Goal: Communication & Community: Participate in discussion

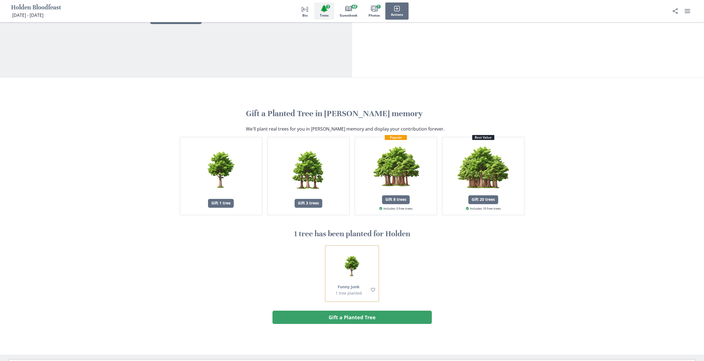
scroll to position [277, 0]
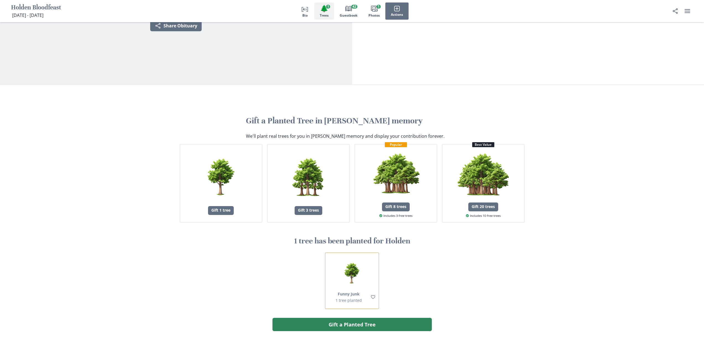
click at [303, 321] on button "Gift a Planted Tree" at bounding box center [351, 324] width 159 height 13
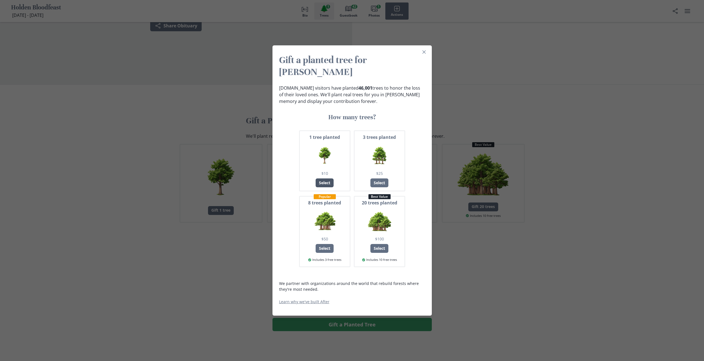
click at [329, 178] on div "Select" at bounding box center [325, 182] width 18 height 9
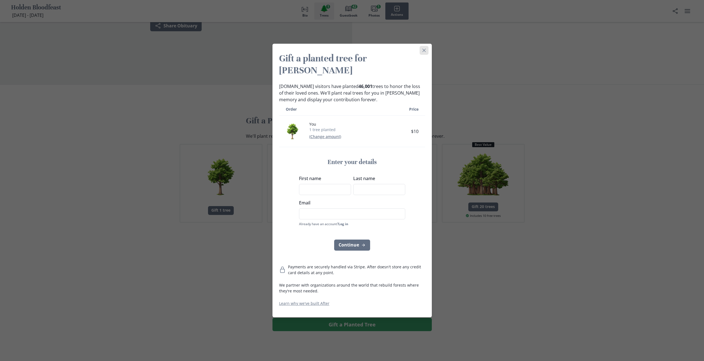
click at [424, 54] on button "Close" at bounding box center [424, 50] width 9 height 9
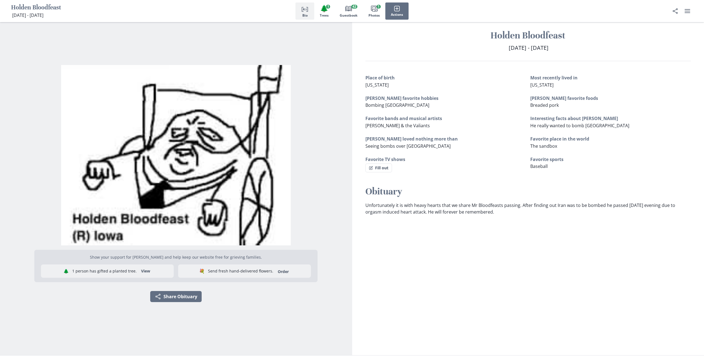
scroll to position [0, 0]
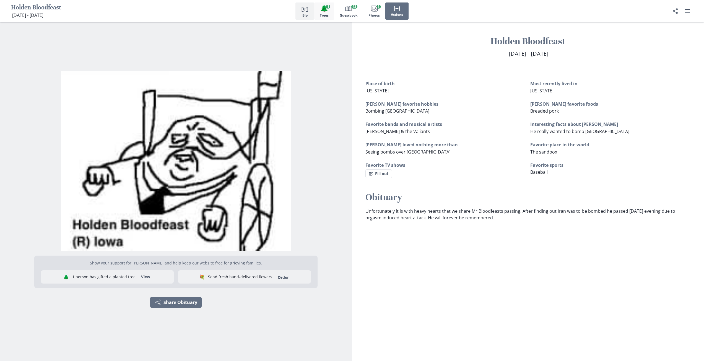
click at [329, 15] on button "🌲 Trees 1" at bounding box center [324, 10] width 20 height 17
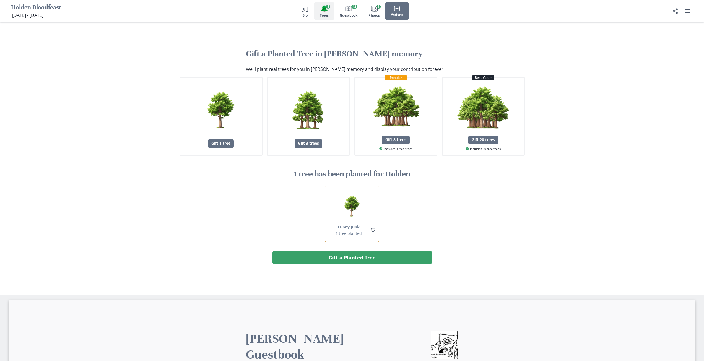
click at [329, 14] on button "🌲 Trees 1" at bounding box center [324, 10] width 20 height 17
click at [347, 10] on icon "Book" at bounding box center [348, 8] width 7 height 7
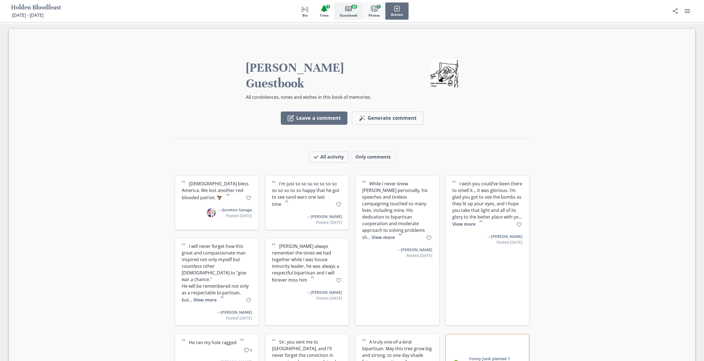
scroll to position [621, 0]
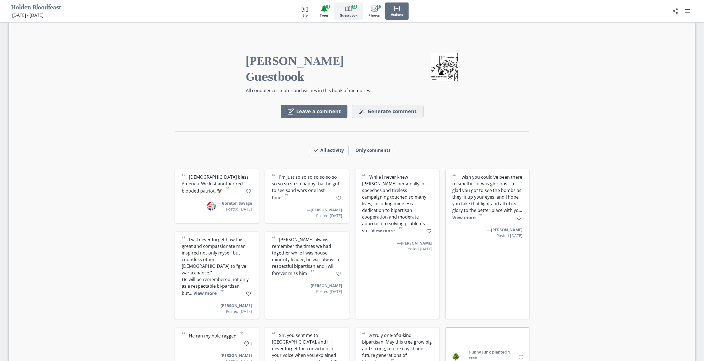
click at [379, 108] on span "Generate comment" at bounding box center [392, 111] width 49 height 6
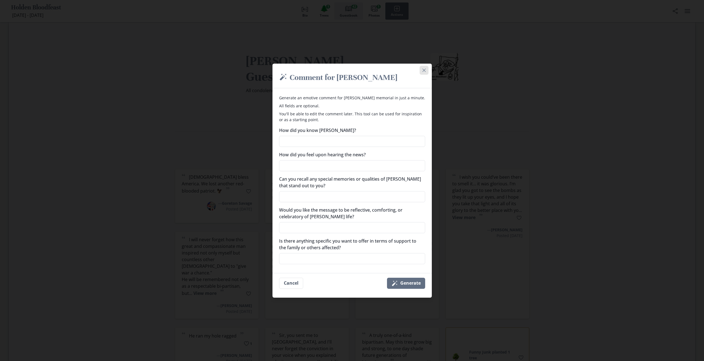
click at [424, 69] on icon "Close" at bounding box center [423, 69] width 3 height 3
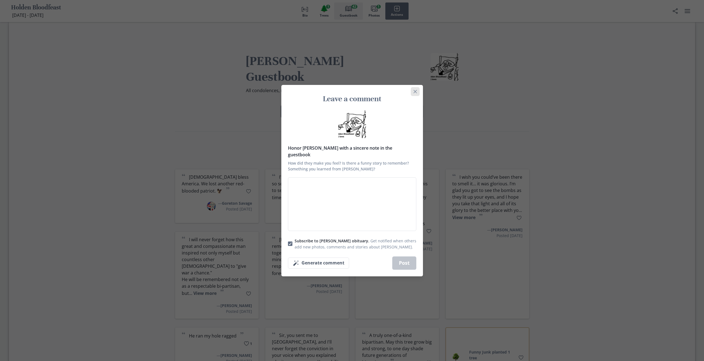
click at [416, 93] on icon "Close" at bounding box center [414, 91] width 3 height 3
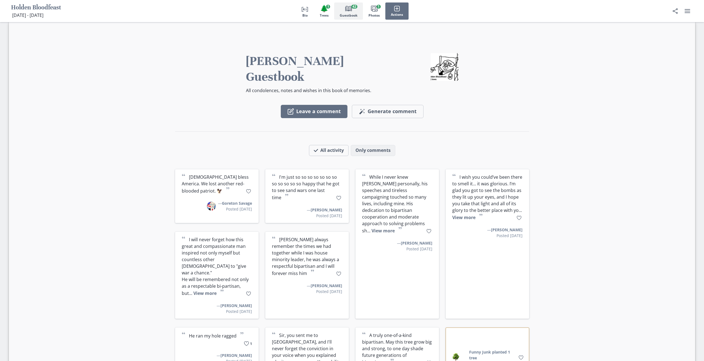
click at [369, 145] on button "Only comments" at bounding box center [373, 150] width 45 height 11
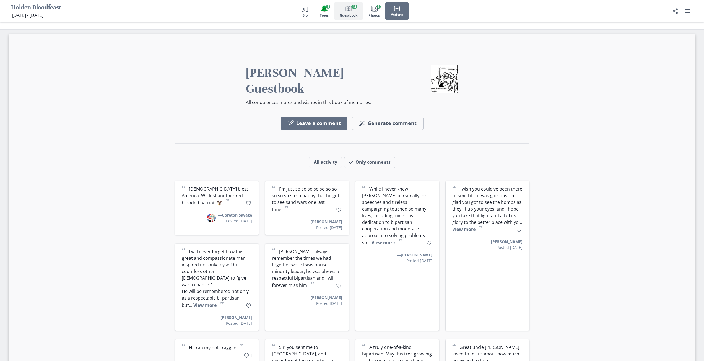
scroll to position [593, 0]
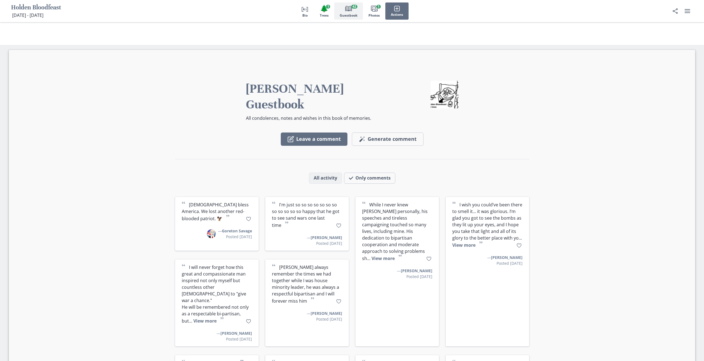
click at [320, 173] on button "All activity" at bounding box center [325, 178] width 33 height 11
click at [372, 136] on span "Generate comment" at bounding box center [392, 139] width 49 height 6
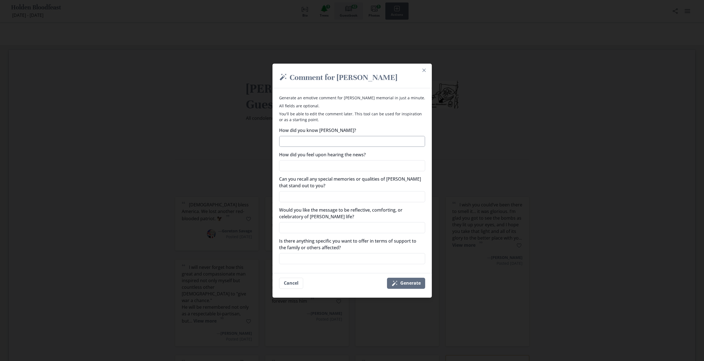
click at [358, 142] on textarea "How did you know [PERSON_NAME]?" at bounding box center [352, 141] width 146 height 11
type textarea "x"
type textarea "A"
type textarea "x"
type textarea "AA"
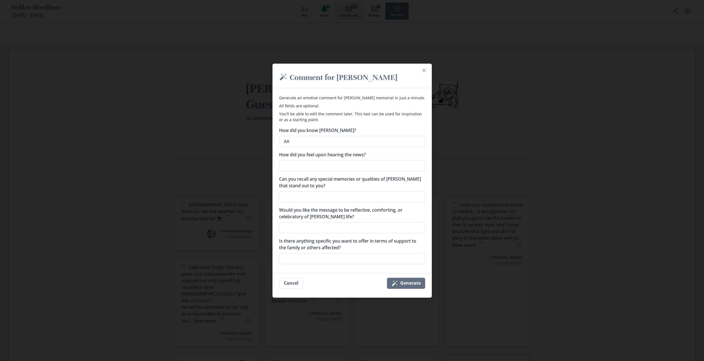
type textarea "x"
type textarea "AAA"
type textarea "x"
type textarea "AAAA"
type textarea "x"
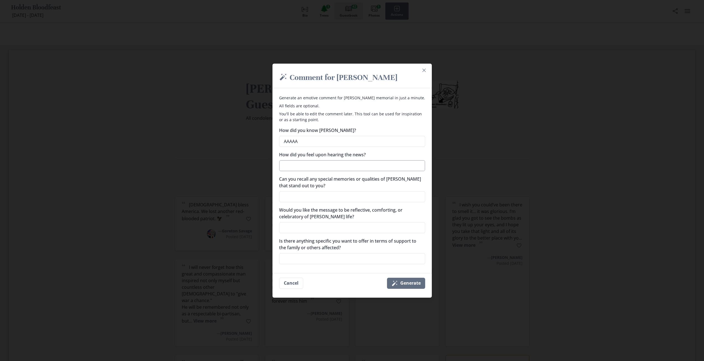
type textarea "AAAAAA"
type textarea "x"
type textarea "AAAAAAH"
type textarea "x"
type textarea "AAAAAAHH"
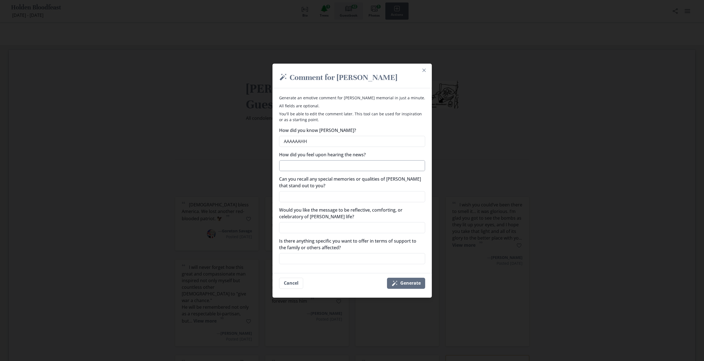
type textarea "x"
type textarea "AAAAAAHHH"
type textarea "x"
type textarea "AAAAAAHHHH"
type textarea "x"
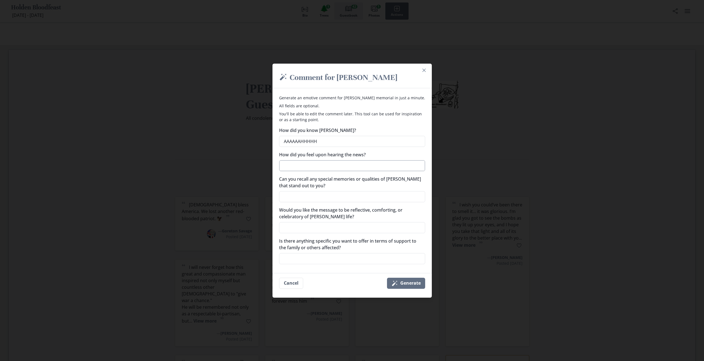
type textarea "AAAAAAHHHHH"
type textarea "x"
type textarea "H"
type textarea "x"
type textarea "HH"
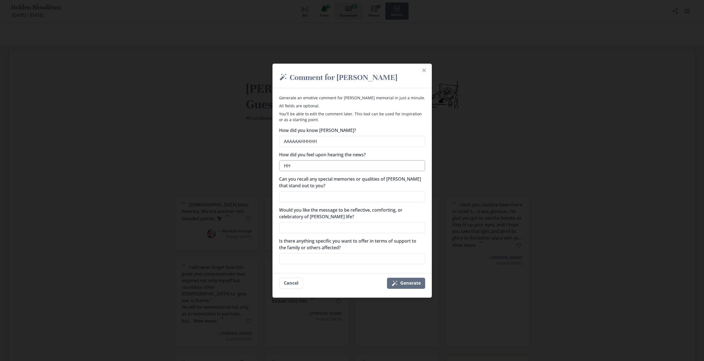
type textarea "x"
type textarea "HHA"
type textarea "x"
type textarea "HHAA"
type textarea "x"
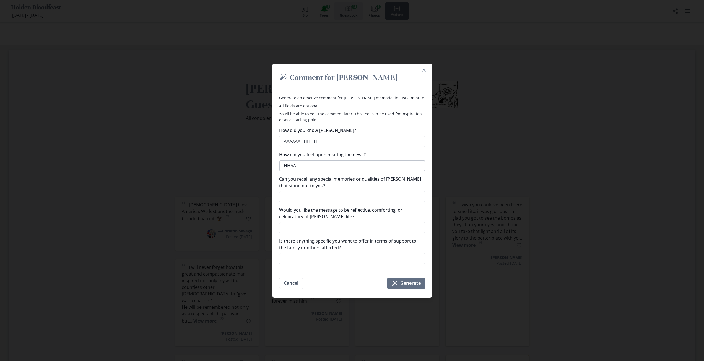
type textarea "HHAAA"
type textarea "x"
type textarea "HHAAAA"
type textarea "x"
type textarea "HHAAAAA"
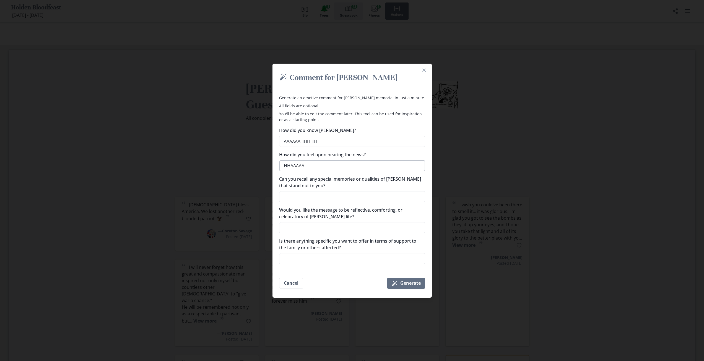
type textarea "x"
type textarea "HHAAAAAA"
type textarea "x"
type textarea "HHAAAAAAA"
type textarea "x"
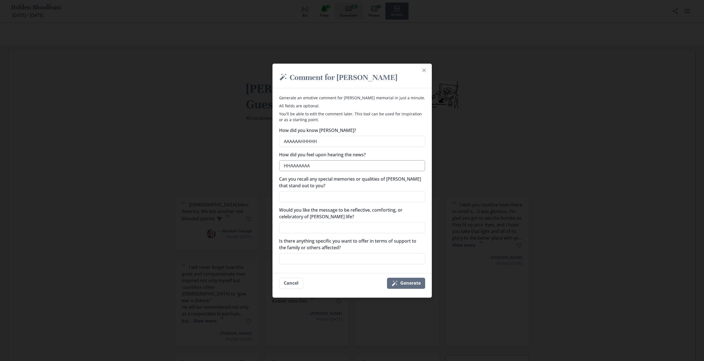
type textarea "HHAAAAAAAA"
type textarea "x"
type textarea "HHAAAAAAAAA"
type textarea "x"
type textarea "HHAAAAAAAAAH"
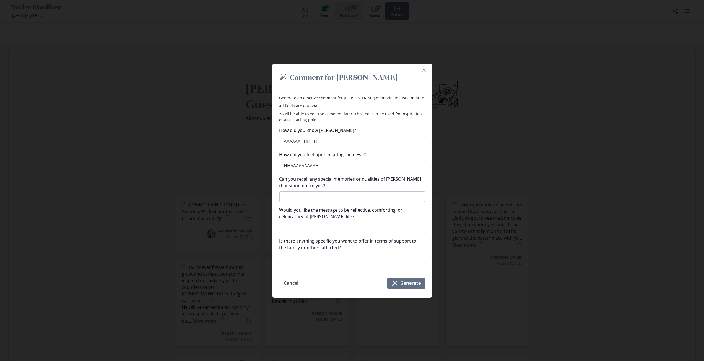
type textarea "x"
type textarea "HHAAAAAAAAAHH"
type textarea "x"
type textarea "HHAAAAAAAAAHHH"
type textarea "x"
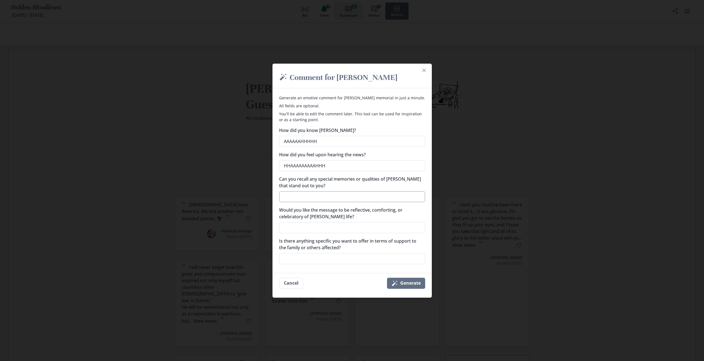
type textarea "HHAAAAAAAAAHHHH"
type textarea "x"
type textarea "HHAAAAAAAAAHHHHH"
type textarea "x"
type textarea "HHAAAAAAAAAHHHHHHH"
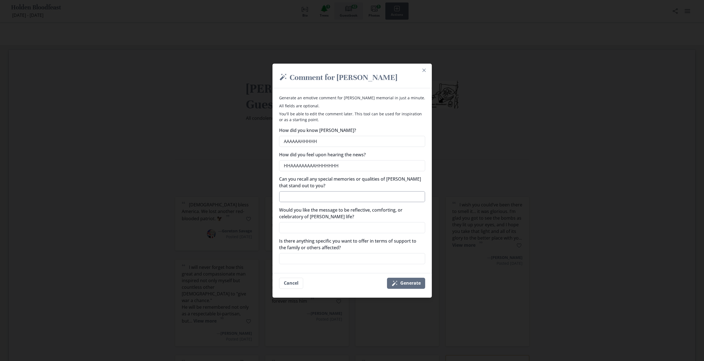
type textarea "x"
type textarea "H"
click at [343, 194] on textarea "H" at bounding box center [352, 196] width 146 height 11
type textarea "x"
type textarea "HA"
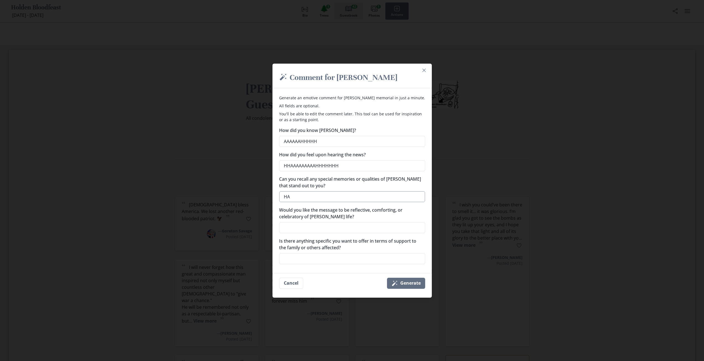
type textarea "x"
type textarea "HAA"
type textarea "x"
type textarea "HAAA"
type textarea "x"
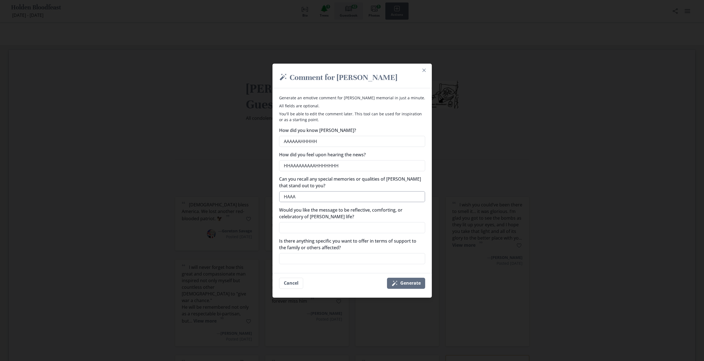
type textarea "HAAAA"
type textarea "x"
type textarea "HAAAAA"
type textarea "x"
type textarea "HAAAAAA"
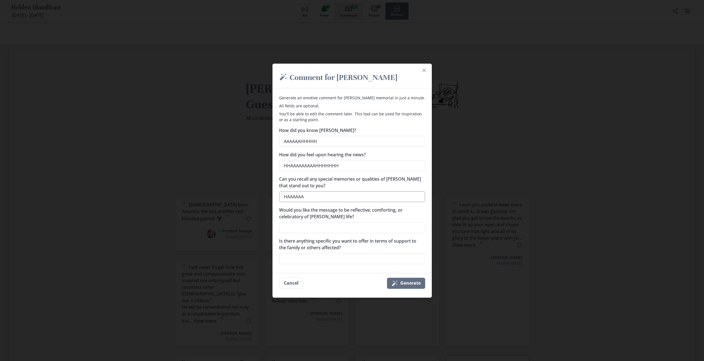
type textarea "x"
type textarea "HAAAAAAA"
type textarea "x"
type textarea "HAAAAAAAA"
type textarea "x"
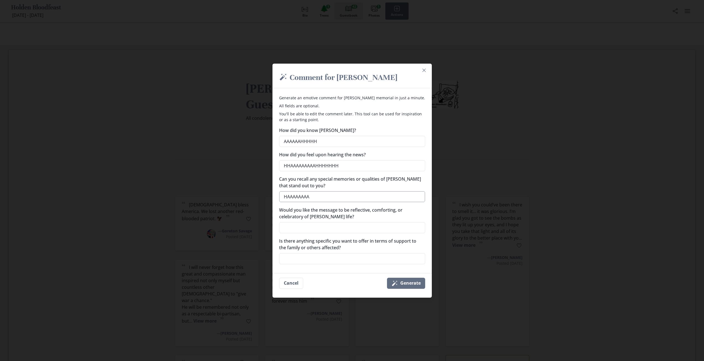
type textarea "HAAAAAAAAA"
type textarea "x"
type textarea "HAAAAAAAAAA"
type textarea "x"
type textarea "HAAAAAAAAAAA"
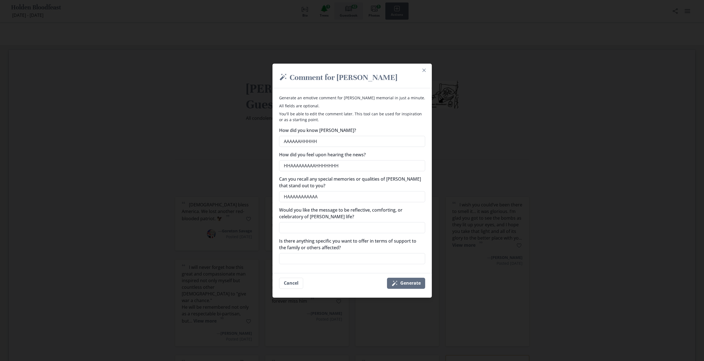
type textarea "x"
type textarea "HAAAAAAAAAAAA"
type textarea "x"
type textarea "HAAAAAAAAAAAAA"
type textarea "x"
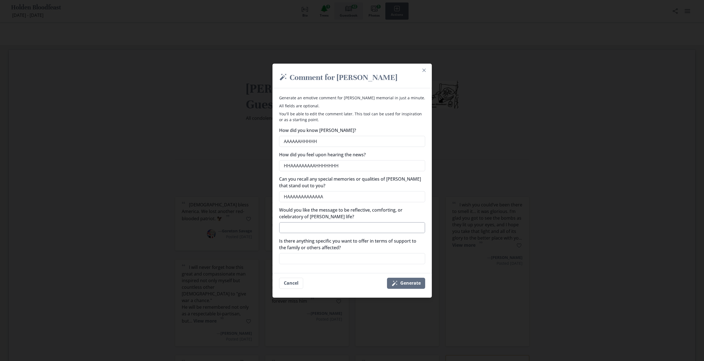
type textarea "HAAAAAAAAAAAAAA"
type textarea "x"
type textarea "HAAAAAAAAAAAAAAA"
type textarea "x"
type textarea "HAAAAAAAAAAAAAAAA"
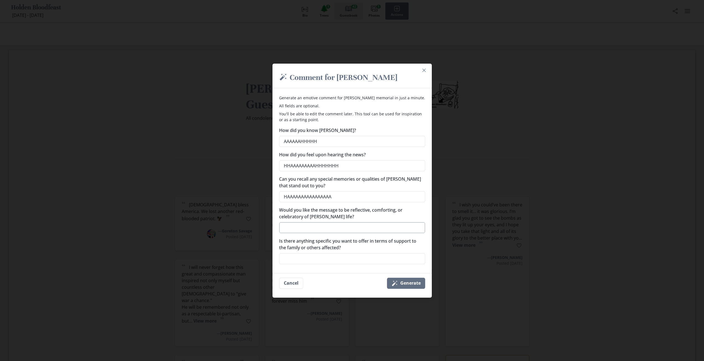
type textarea "x"
type textarea "HAAAAAAAAAAAAAAAAA"
type textarea "x"
type textarea "HAAAAAAAAAAAAAAAAAH"
type textarea "x"
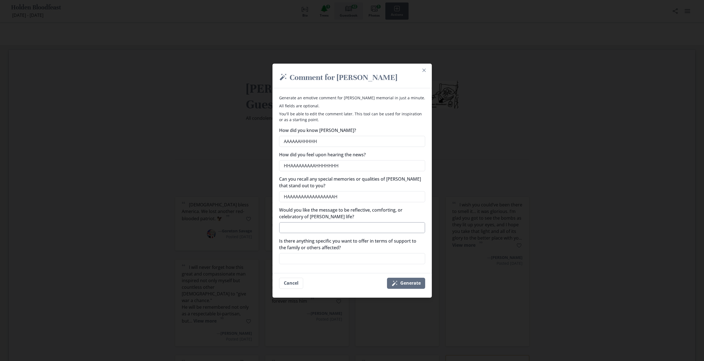
type textarea "HAAAAAAAAAAAAAAAAAHH"
type textarea "x"
type textarea "HAAAAAAAAAAAAAAAAAHHH"
type textarea "x"
type textarea "HAAAAAAAAAAAAAAAAAHHHH"
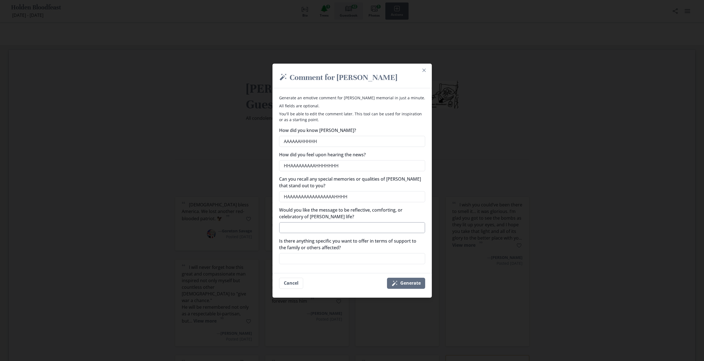
click at [307, 231] on textarea "Would you like the message to be reflective, comforting, or celebratory of [PER…" at bounding box center [352, 227] width 146 height 11
type textarea "x"
type textarea "A"
type textarea "x"
type textarea "AA"
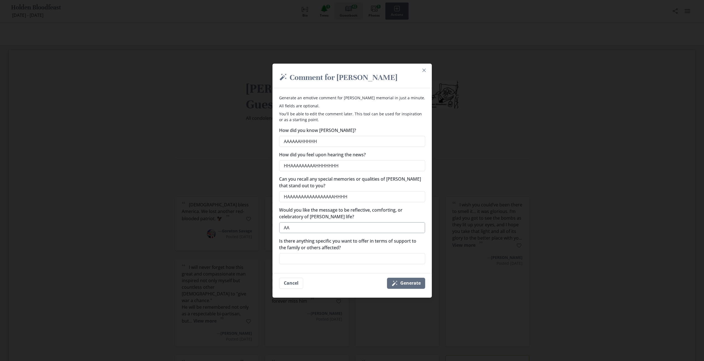
type textarea "x"
type textarea "AAA"
type textarea "x"
type textarea "AAAA"
type textarea "x"
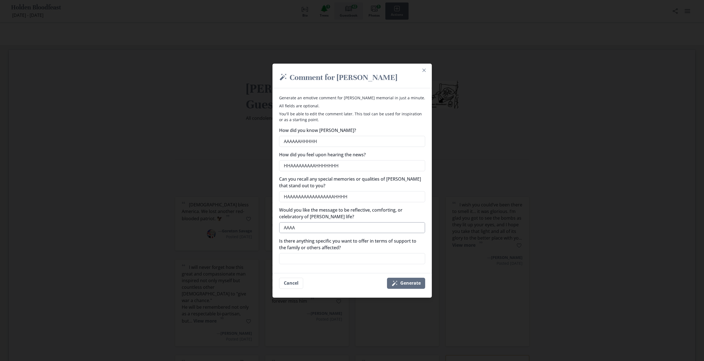
type textarea "AAAAA"
type textarea "x"
type textarea "AAAAAA"
type textarea "x"
type textarea "AAAAAAA"
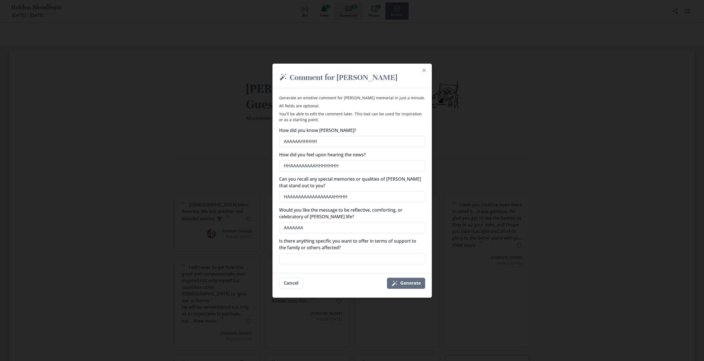
type textarea "x"
type textarea "AAAAAAAAA"
type textarea "x"
type textarea "AAAAAAAAAH"
type textarea "x"
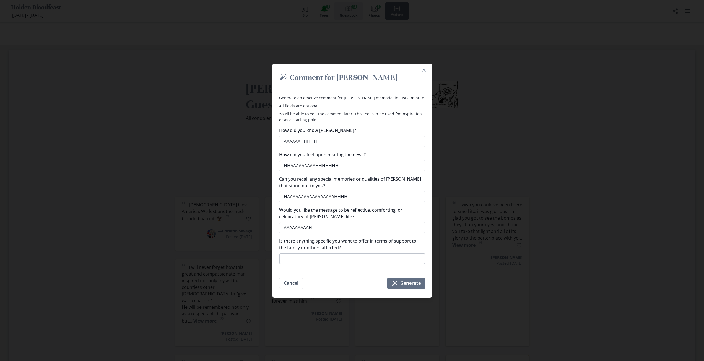
type textarea "AAAAAAAAAHH"
type textarea "x"
type textarea "AAAAAAAAAHHH"
type textarea "x"
type textarea "AAAAAAAAAHHHH"
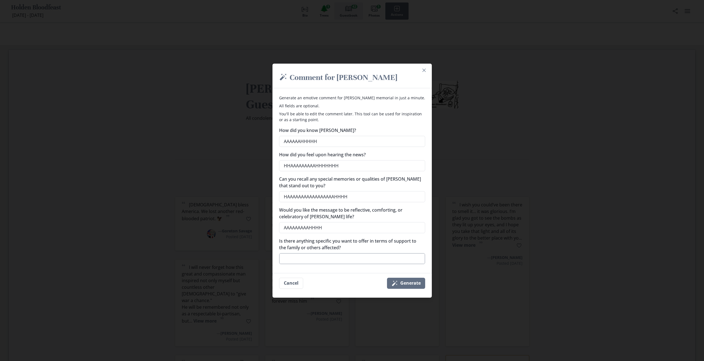
type textarea "x"
type textarea "AAAAAAAAAHHHHH"
type textarea "x"
type textarea "AAAAAAAAAHHHHHH"
type textarea "x"
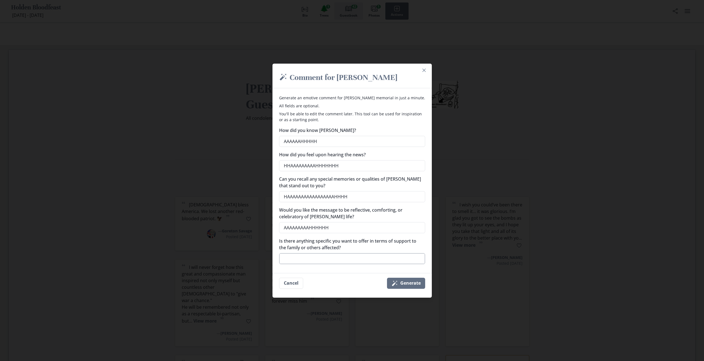
type textarea "AAAAAAAAAHHHHHHH"
type textarea "x"
type textarea "AAAAAAAAAHHHHHHHH"
type textarea "x"
type textarea "AAAAAAAAAHHHHHHHHH"
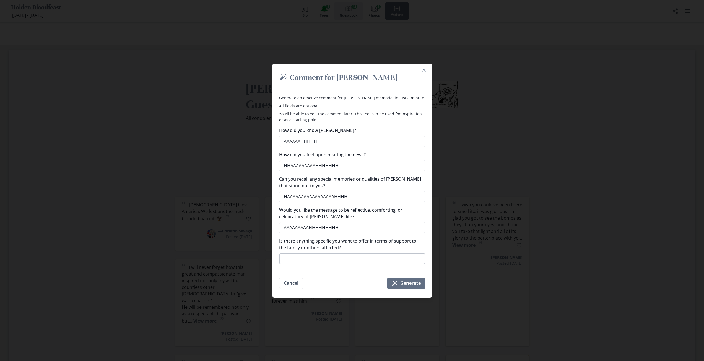
type textarea "x"
type textarea "H"
click at [323, 257] on textarea "H" at bounding box center [352, 258] width 146 height 11
type textarea "x"
type textarea "HA"
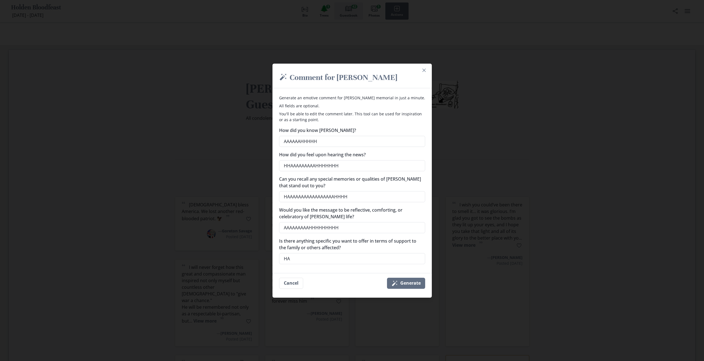
type textarea "x"
type textarea "HAA"
type textarea "x"
type textarea "HAAA"
type textarea "x"
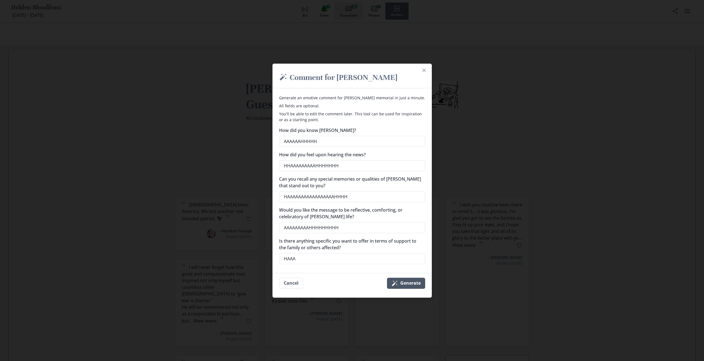
type textarea "HAAAA"
type textarea "x"
type textarea "HAAAAA"
type textarea "x"
type textarea "HAAAAAA"
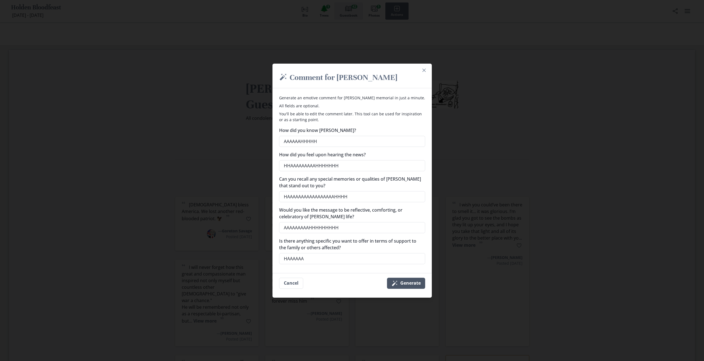
type textarea "x"
type textarea "HAAAAAAA"
type textarea "x"
type textarea "HAAAAAAAA"
type textarea "x"
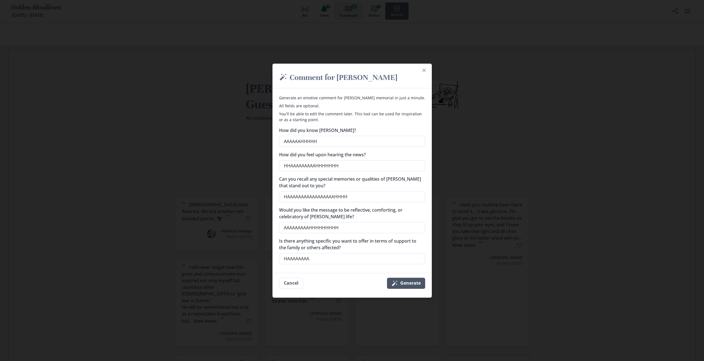
type textarea "HAAAAAAAAA"
type textarea "x"
type textarea "HAAAAAAAAAA"
type textarea "x"
type textarea "HAAAAAAAAAAA"
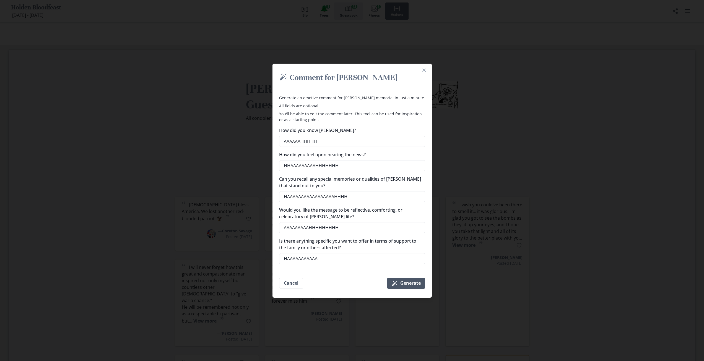
type textarea "x"
type textarea "HAAAAAAAAAAAA"
type textarea "x"
type textarea "HAAAAAAAAAAAAA"
type textarea "x"
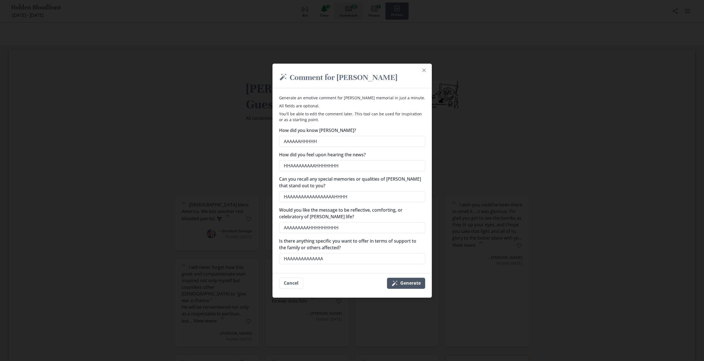
type textarea "HAAAAAAAAAAAAAA"
type textarea "x"
type textarea "HAAAAAAAAAAAAAAA"
type textarea "x"
type textarea "HAAAAAAAAAAAAAAAA"
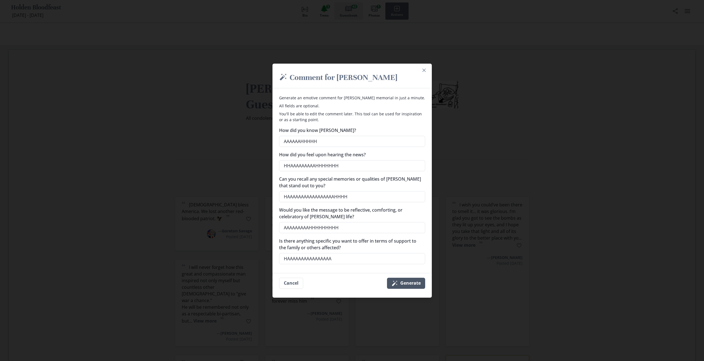
type textarea "x"
type textarea "HAAAAAAAAAAAAAAAAA"
type textarea "x"
type textarea "HAAAAAAAAAAAAAAAAAA"
type textarea "x"
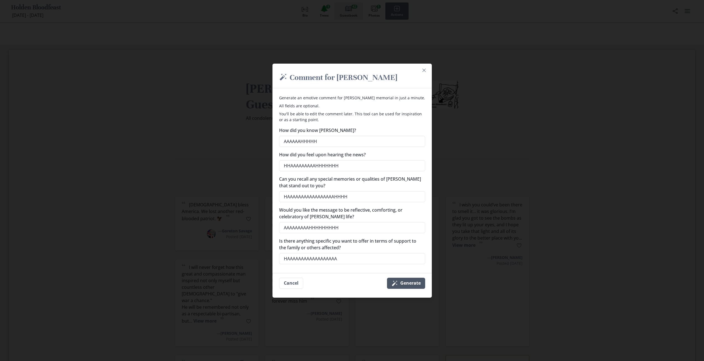
type textarea "HAAAAAAAAAAAAAAAAAAA"
type textarea "x"
type textarea "HAAAAAAAAAAAAAAAAAAAA"
type textarea "x"
type textarea "HAAAAAAAAAAAAAAAAAAAAA"
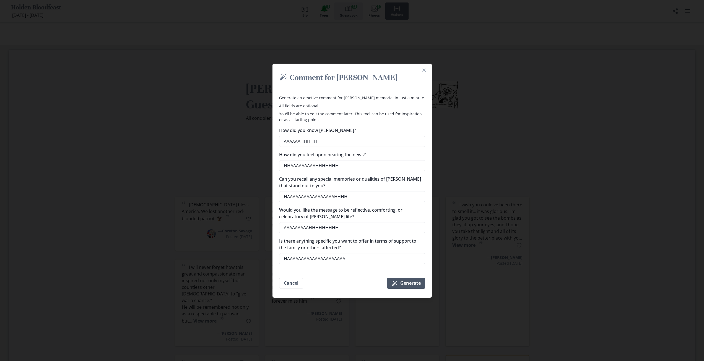
type textarea "x"
type textarea "HAAAAAAAAAAAAAAAAAAAAAA"
type textarea "x"
type textarea "HAAAAAAAAAAAAAAAAAAAAAAA"
type textarea "x"
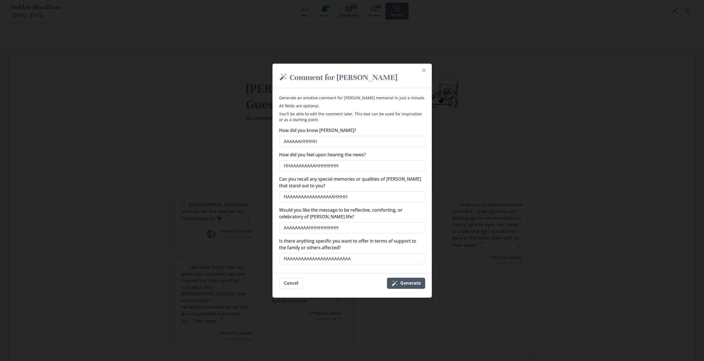
type textarea "HAAAAAAAAAAAAAAAAAAAAAAAA"
type textarea "x"
type textarea "HAAAAAAAAAAAAAAAAAAAAAAAAA"
type textarea "x"
type textarea "HAAAAAAAAAAAAAAAAAAAAAAAAAA"
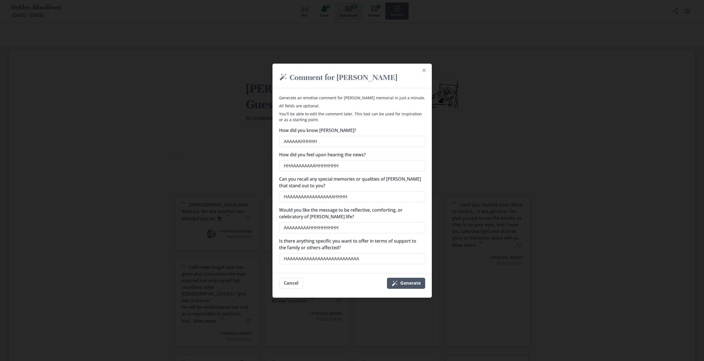
type textarea "x"
type textarea "HAAAAAAAAAAAAAAAAAAAAAAAAAAA"
type textarea "x"
type textarea "HAAAAAAAAAAAAAAAAAAAAAAAAAAAA"
type textarea "x"
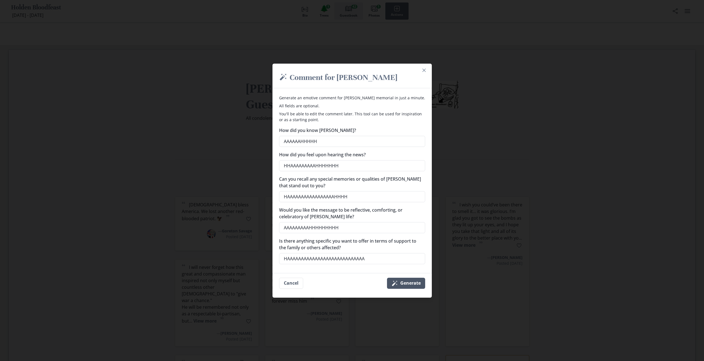
type textarea "HAAAAAAAAAAAAAAAAAAAAAAAAAAAAA"
type textarea "x"
type textarea "HAAAAAAAAAAAAAAAAAAAAAAAAAAAAAA"
type textarea "x"
type textarea "HAAAAAAAAAAAAAAAAAAAAAAAAAAAAAAH"
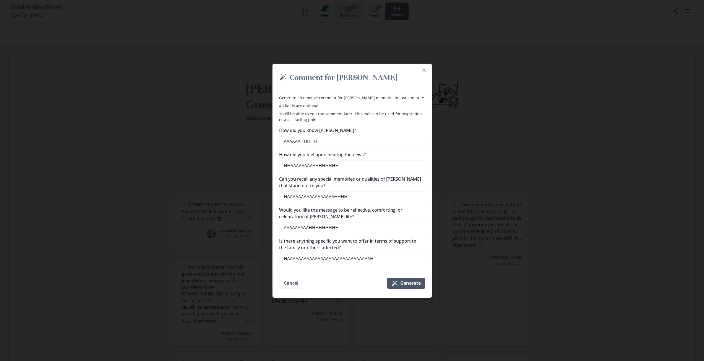
type textarea "x"
type textarea "HAAAAAAAAAAAAAAAAAAAAAAAAAAAAAAHH"
type textarea "x"
click at [404, 282] on button "Magic wand Generate" at bounding box center [406, 283] width 38 height 11
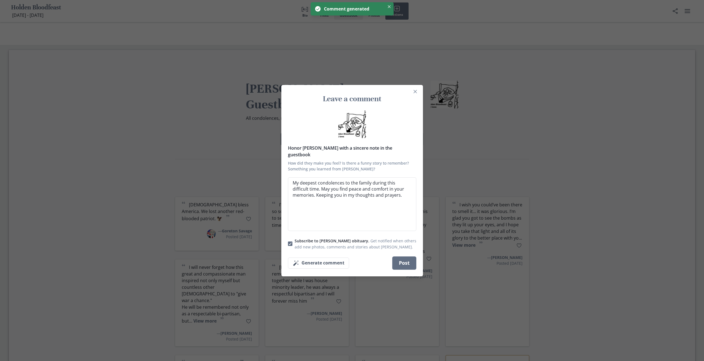
drag, startPoint x: 391, startPoint y: 199, endPoint x: 44, endPoint y: 165, distance: 348.7
click at [43, 165] on div "Leave a comment Honor [PERSON_NAME] with a sincere note in the guestbook How di…" at bounding box center [352, 180] width 704 height 361
drag, startPoint x: 344, startPoint y: 190, endPoint x: 318, endPoint y: 190, distance: 26.5
click at [318, 190] on textarea "AAAAAAAAJHHHHHHH HEKLP ME HELP ME HELP MEP HERLP ME HELP ME" at bounding box center [352, 204] width 128 height 54
click at [367, 186] on textarea "AAAAAAAAJHHHHHHH HEKLP ME HELP ME HELP MEP HERLP ME HELP ME" at bounding box center [352, 204] width 128 height 54
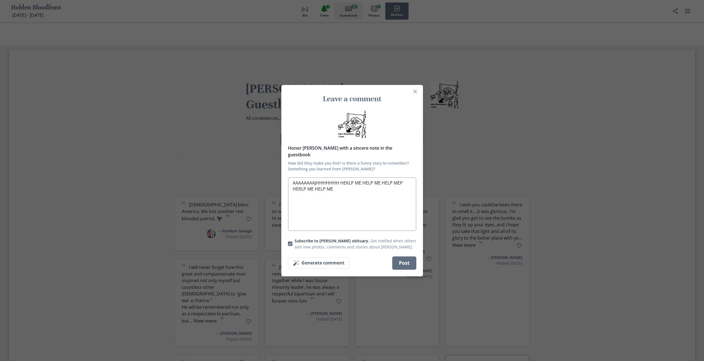
paste textarea "HELP ME"
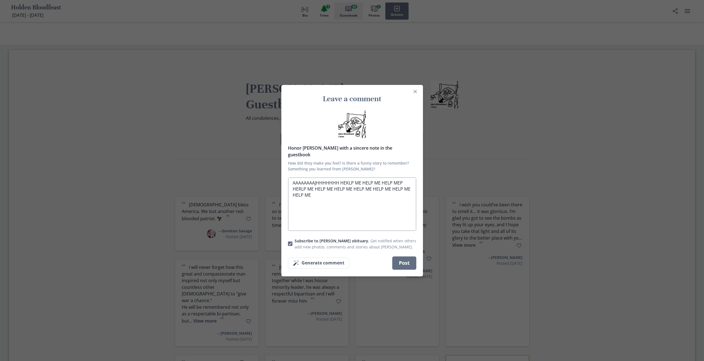
paste textarea "HELP ME"
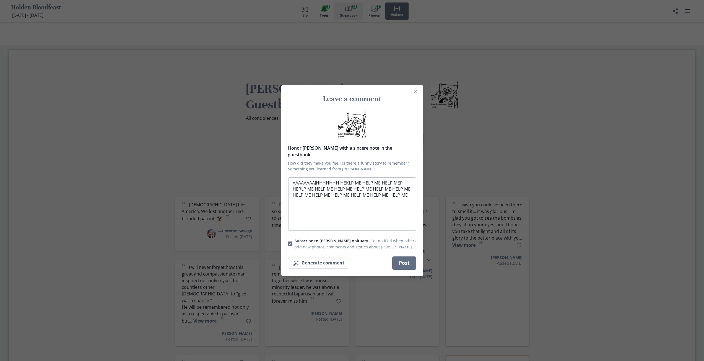
paste
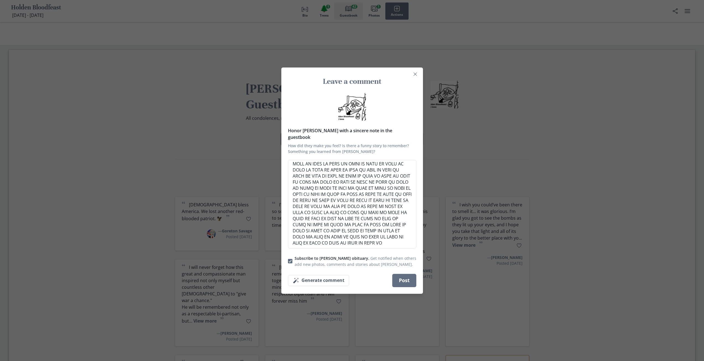
scroll to position [146, 0]
click at [294, 258] on label "Subscribe to [PERSON_NAME] obituary. Get notified when others add new photos, c…" at bounding box center [352, 261] width 128 height 12
click at [288, 261] on input "Subscribe to [PERSON_NAME] obituary. Get notified when others add new photos, c…" at bounding box center [288, 261] width 0 height 0
click at [410, 276] on button "Post" at bounding box center [404, 280] width 24 height 13
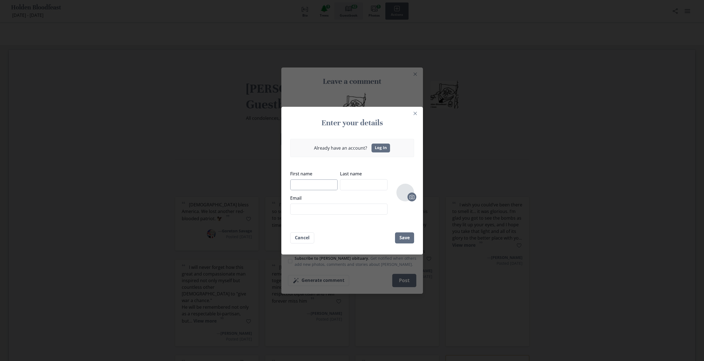
click at [323, 187] on input "First name" at bounding box center [314, 184] width 48 height 11
click at [366, 183] on input "Last name" at bounding box center [364, 184] width 48 height 11
click at [363, 211] on input "Email" at bounding box center [338, 209] width 97 height 11
click at [402, 239] on button "Save" at bounding box center [404, 237] width 19 height 11
click at [356, 210] on input "FUCK" at bounding box center [338, 209] width 97 height 11
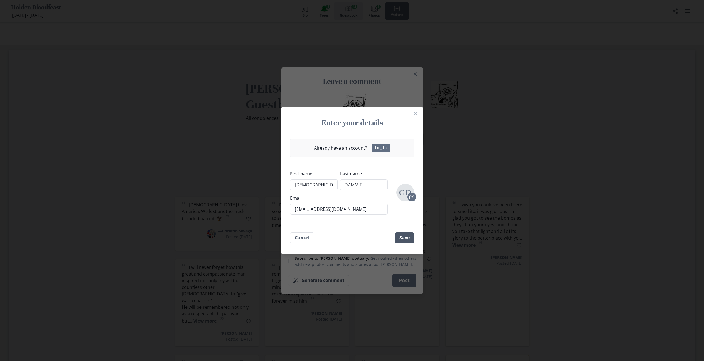
click at [412, 235] on button "Save" at bounding box center [404, 237] width 19 height 11
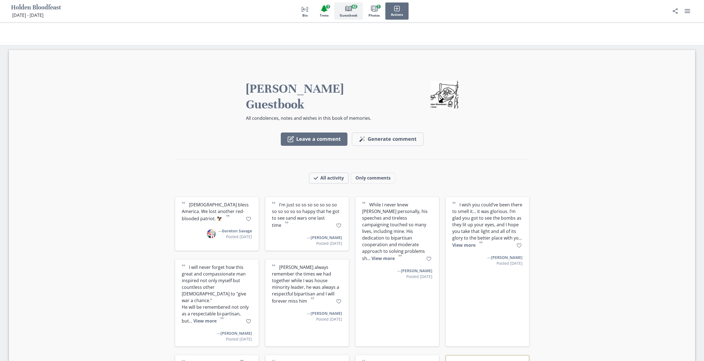
scroll to position [0, 0]
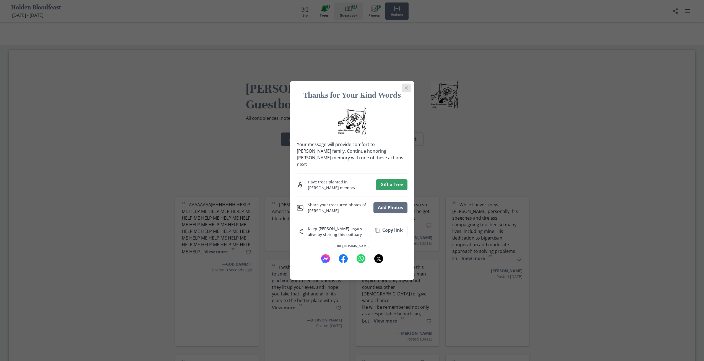
click at [407, 92] on button "Close" at bounding box center [406, 88] width 9 height 9
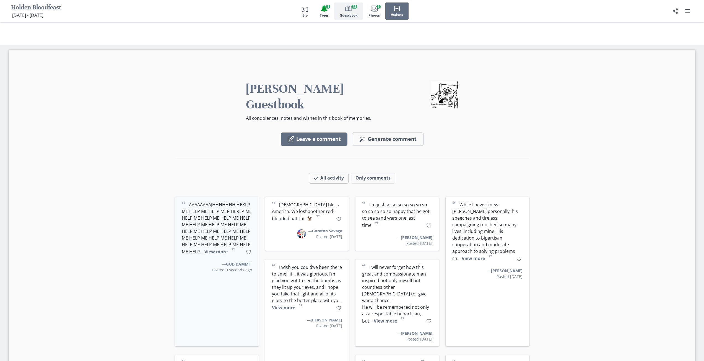
click at [220, 249] on button "View more" at bounding box center [215, 252] width 23 height 6
